Goal: Task Accomplishment & Management: Use online tool/utility

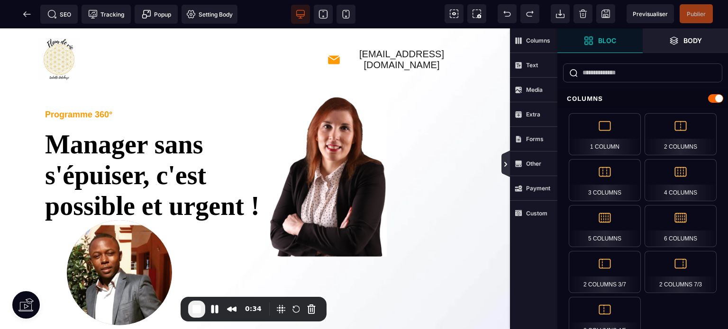
click at [503, 162] on icon at bounding box center [506, 165] width 8 height 8
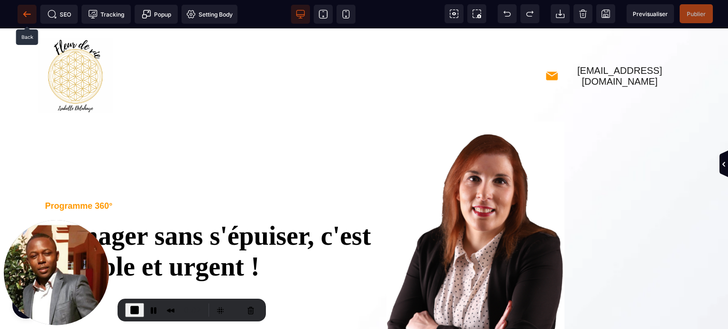
click at [29, 14] on icon at bounding box center [26, 14] width 7 height 0
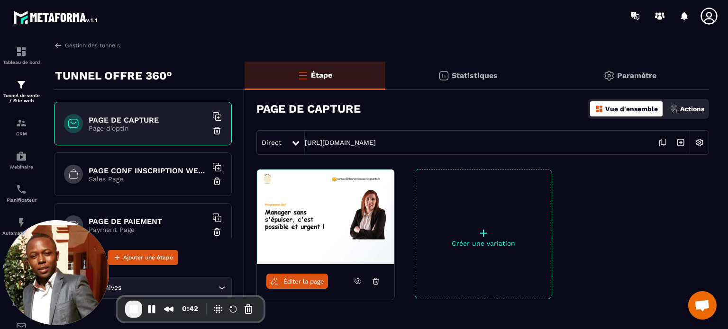
click at [165, 175] on p "Sales Page" at bounding box center [148, 179] width 118 height 8
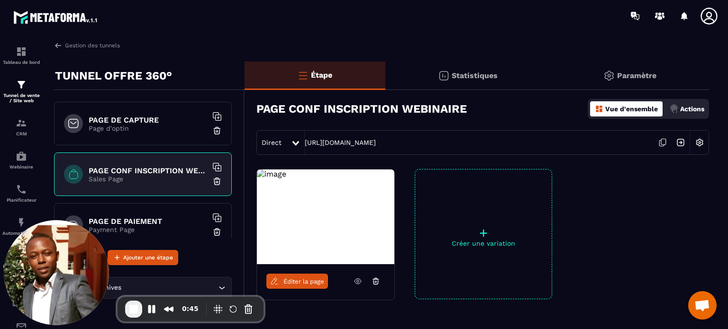
click at [300, 282] on span "Éditer la page" at bounding box center [303, 281] width 41 height 7
